Goal: Find contact information: Find contact information

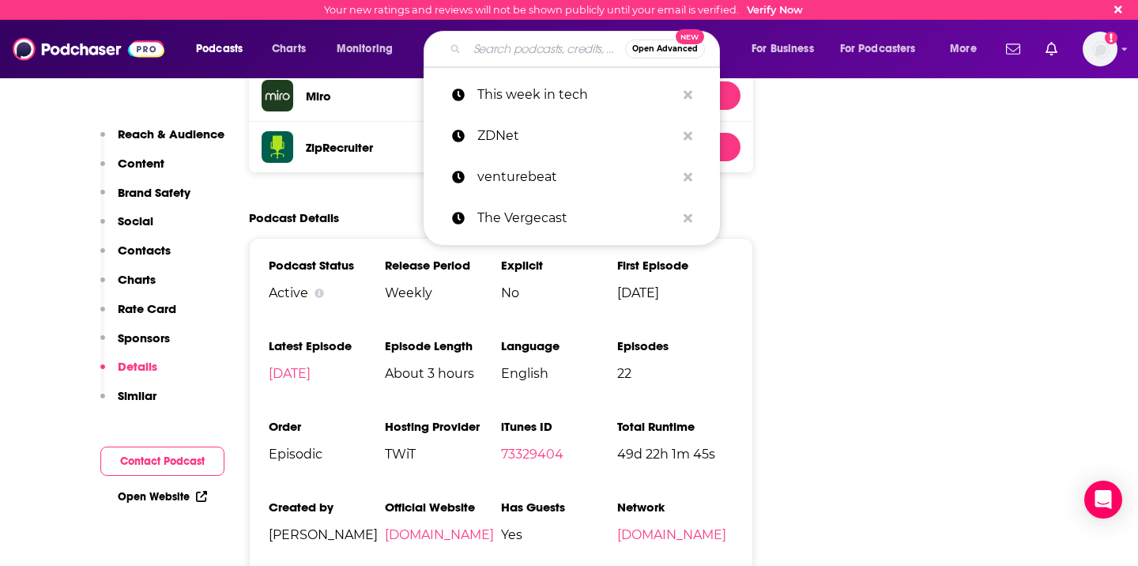
click at [523, 53] on input "Search podcasts, credits, & more..." at bounding box center [546, 48] width 158 height 25
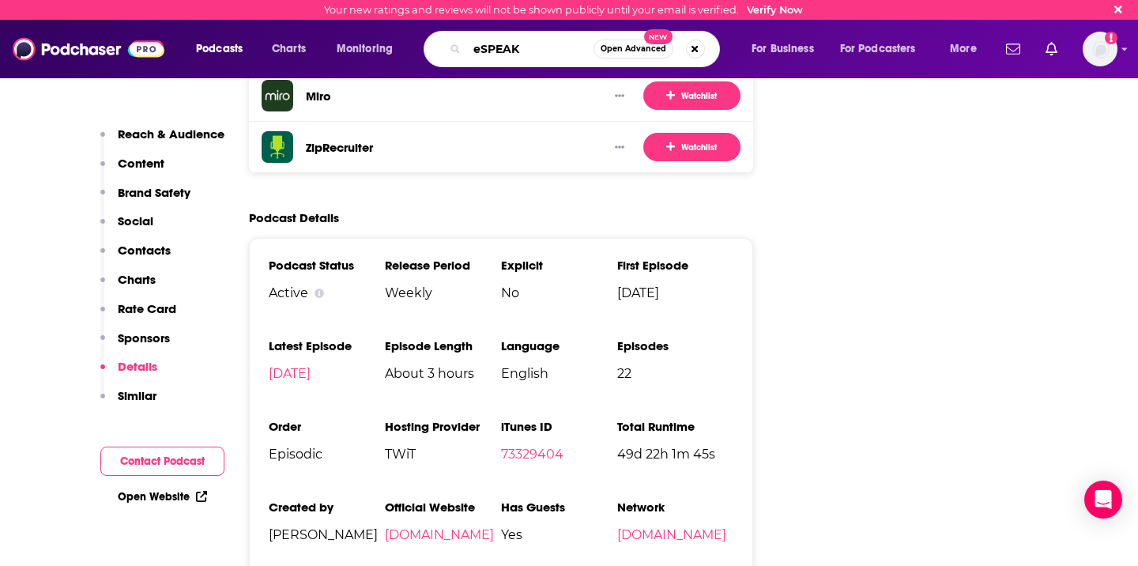
type input "eSPEAKS"
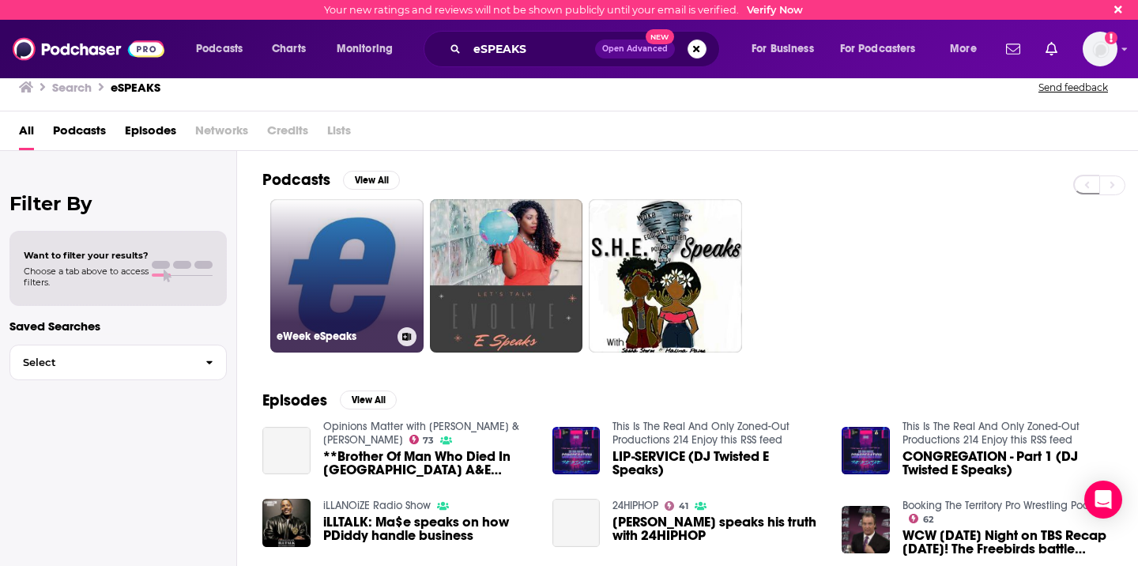
click at [361, 293] on link "eWeek eSpeaks" at bounding box center [346, 275] width 153 height 153
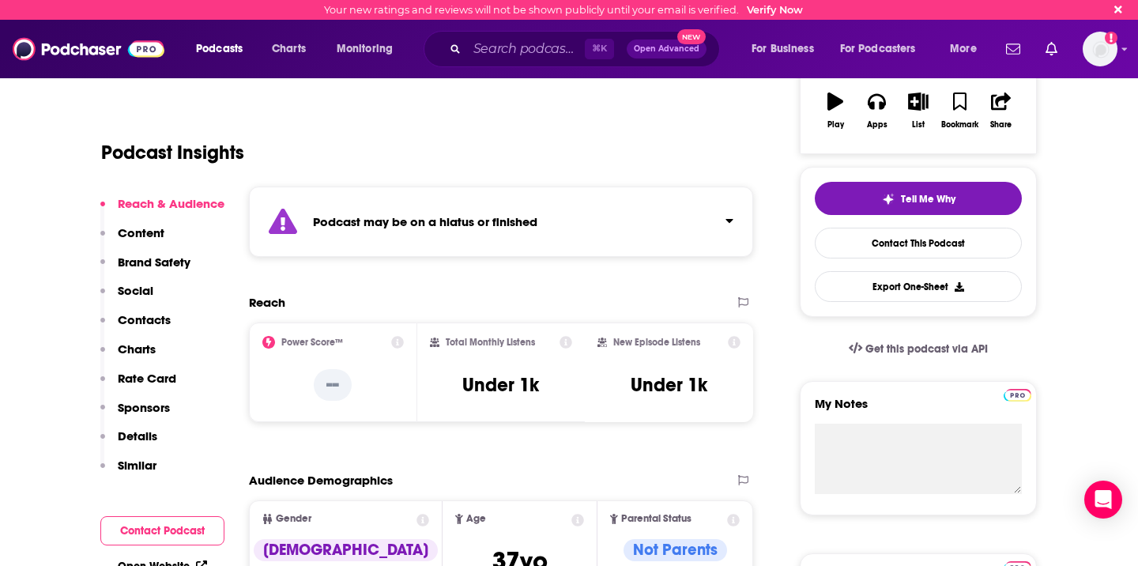
click at [153, 319] on p "Contacts" at bounding box center [144, 319] width 53 height 15
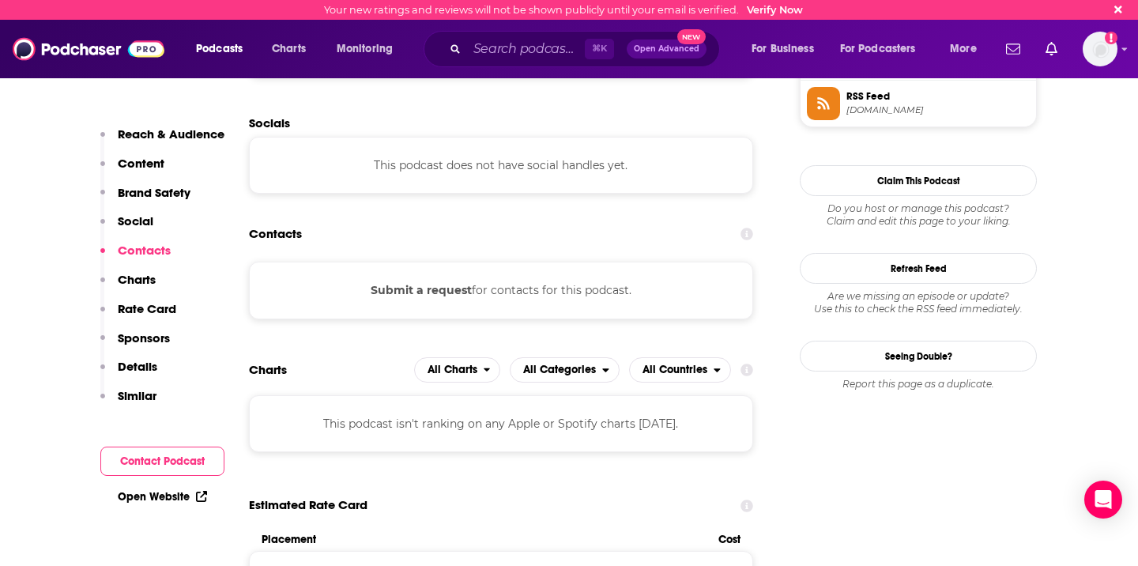
scroll to position [1309, 0]
